Goal: Navigation & Orientation: Find specific page/section

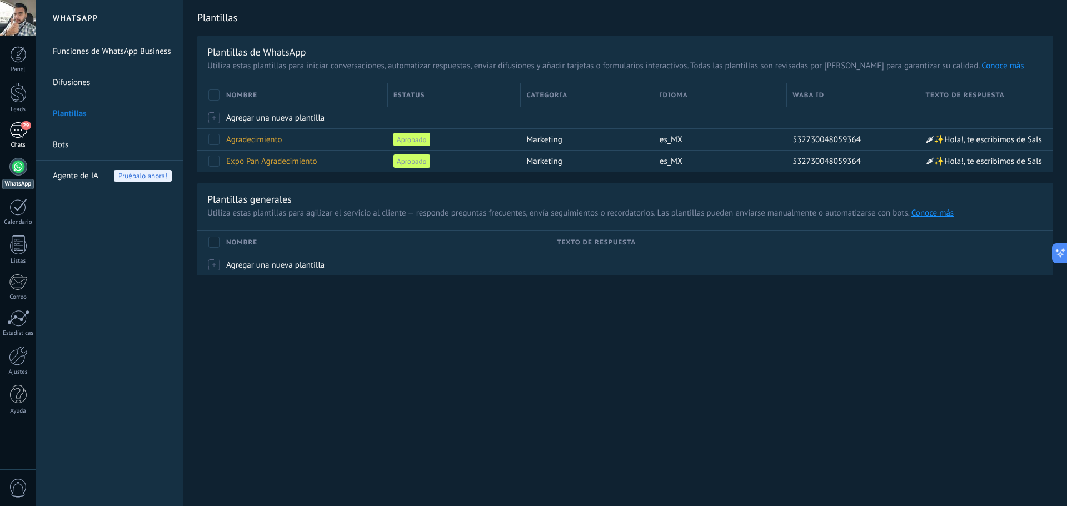
click at [26, 137] on div "29" at bounding box center [18, 130] width 18 height 16
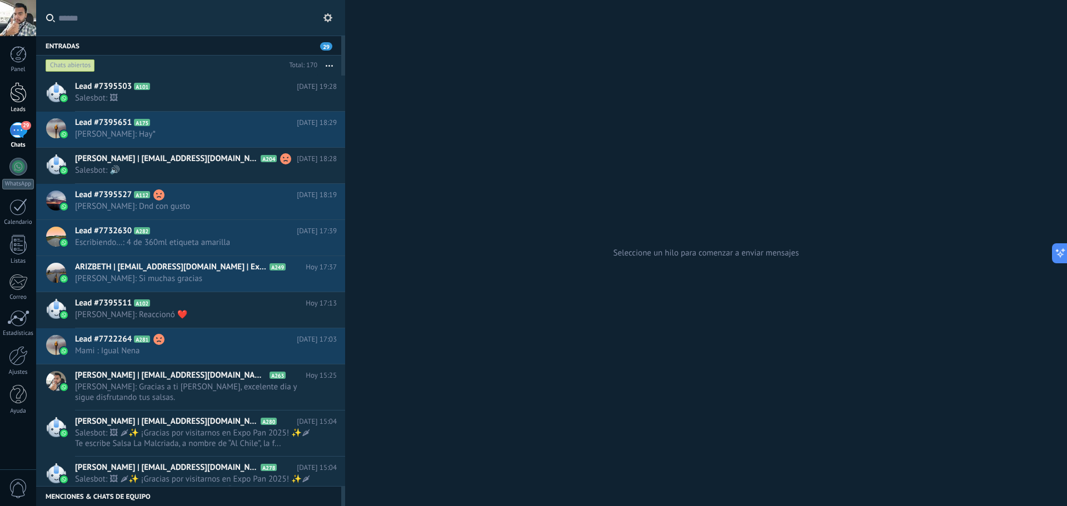
click at [22, 95] on div at bounding box center [18, 92] width 17 height 21
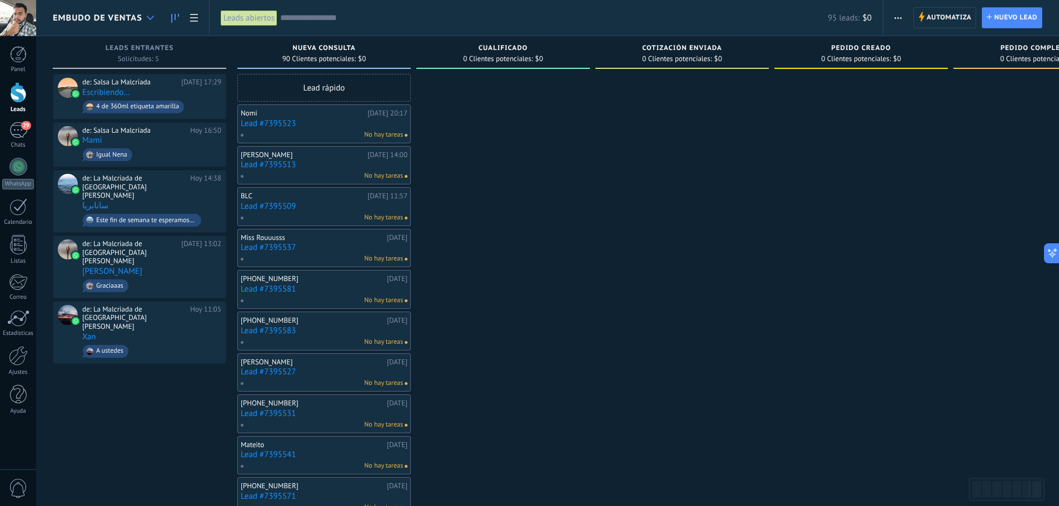
click at [143, 27] on div at bounding box center [150, 18] width 18 height 22
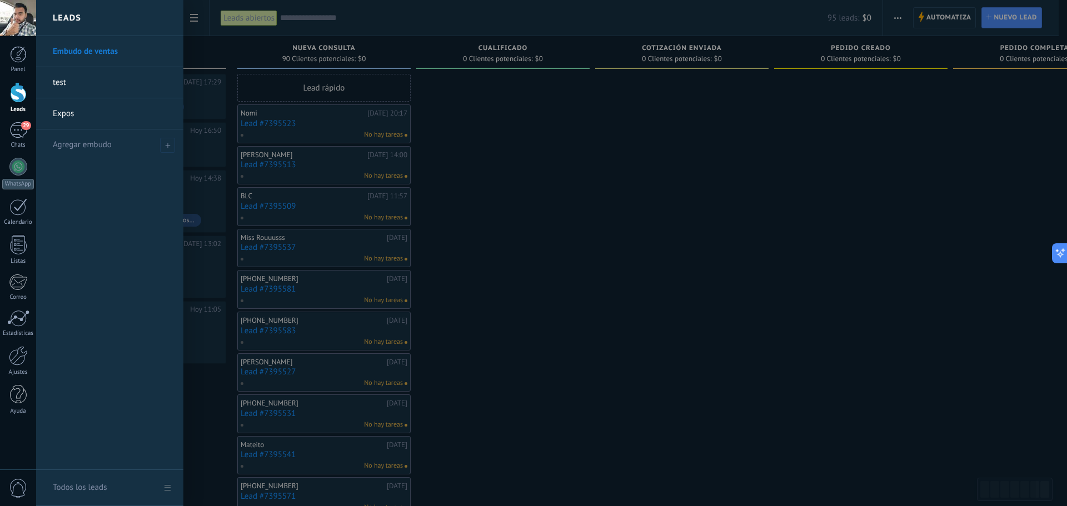
click at [68, 113] on link "Expos" at bounding box center [113, 113] width 120 height 31
